Goal: Task Accomplishment & Management: Use online tool/utility

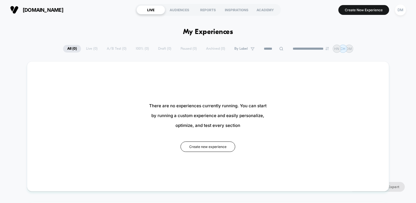
click at [358, 6] on button "Create New Experience" at bounding box center [363, 10] width 51 height 10
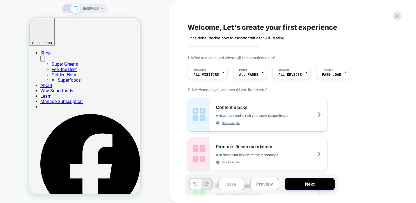
click at [96, 10] on span "HOMEPAGE" at bounding box center [91, 8] width 16 height 9
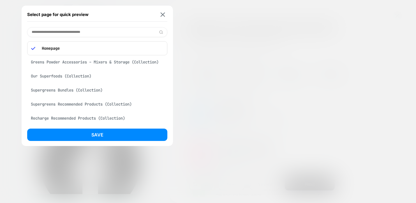
click at [85, 34] on input at bounding box center [97, 32] width 140 height 10
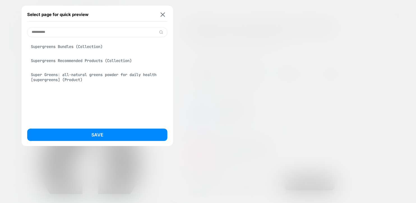
type input "**********"
click at [88, 76] on div "Super Greens: all-natural greens powder for daily health [supergreens] (Product)" at bounding box center [97, 77] width 140 height 16
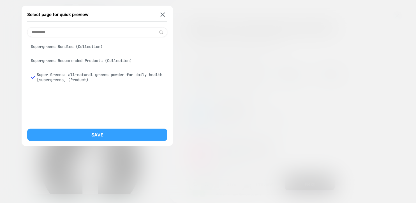
click at [90, 132] on button "Save" at bounding box center [97, 134] width 140 height 12
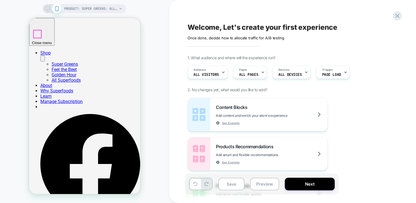
click at [37, 35] on div at bounding box center [38, 34] width 8 height 8
click at [38, 34] on div at bounding box center [38, 34] width 8 height 8
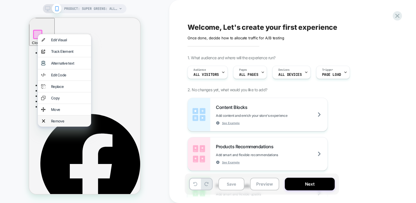
click at [61, 124] on div "Remove" at bounding box center [64, 120] width 53 height 11
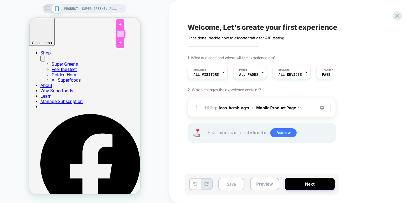
click at [120, 34] on div at bounding box center [121, 34] width 8 height 8
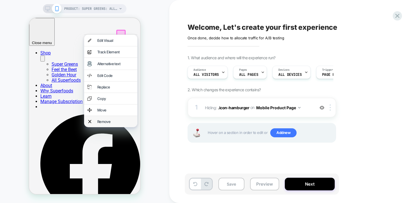
click at [109, 124] on div "Remove" at bounding box center [115, 121] width 37 height 4
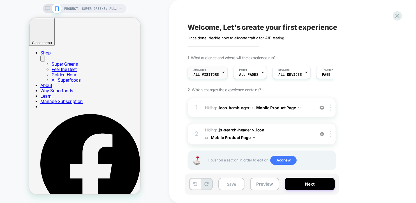
click at [219, 71] on div "Audience All Visitors" at bounding box center [206, 72] width 37 height 13
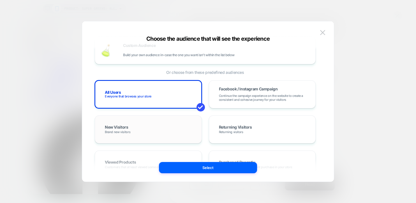
scroll to position [14, 0]
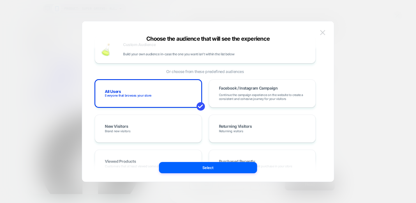
click at [324, 29] on button at bounding box center [322, 32] width 8 height 8
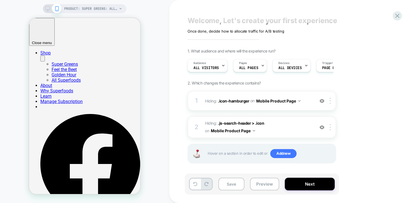
scroll to position [9, 0]
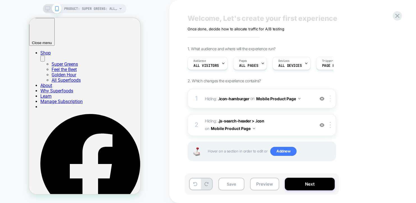
click at [330, 96] on img at bounding box center [329, 98] width 1 height 6
click at [352, 81] on div "1. What audience and where will the experience run? Audience All Visitors Pages…" at bounding box center [289, 110] width 205 height 129
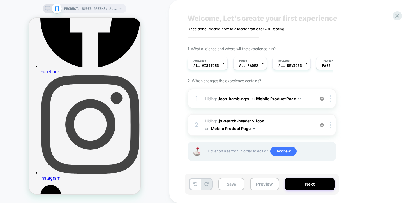
scroll to position [0, 0]
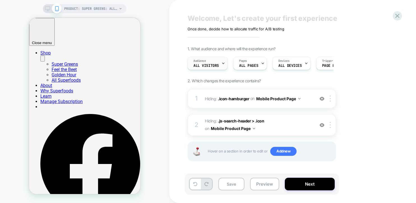
click at [206, 62] on div "Audience All Visitors" at bounding box center [206, 63] width 37 height 13
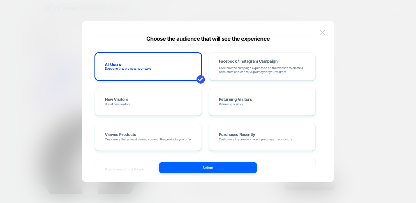
scroll to position [45, 0]
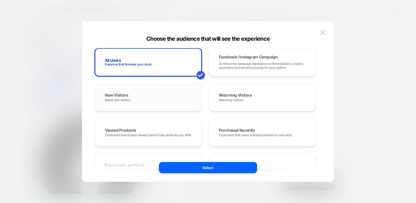
click at [170, 92] on div "New Visitors Brand new visitors" at bounding box center [148, 97] width 95 height 16
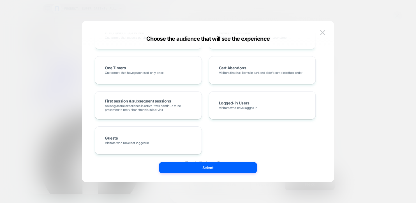
scroll to position [179, 0]
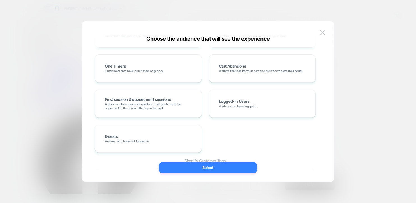
click at [208, 167] on button "Select" at bounding box center [208, 167] width 98 height 11
